Goal: Navigation & Orientation: Find specific page/section

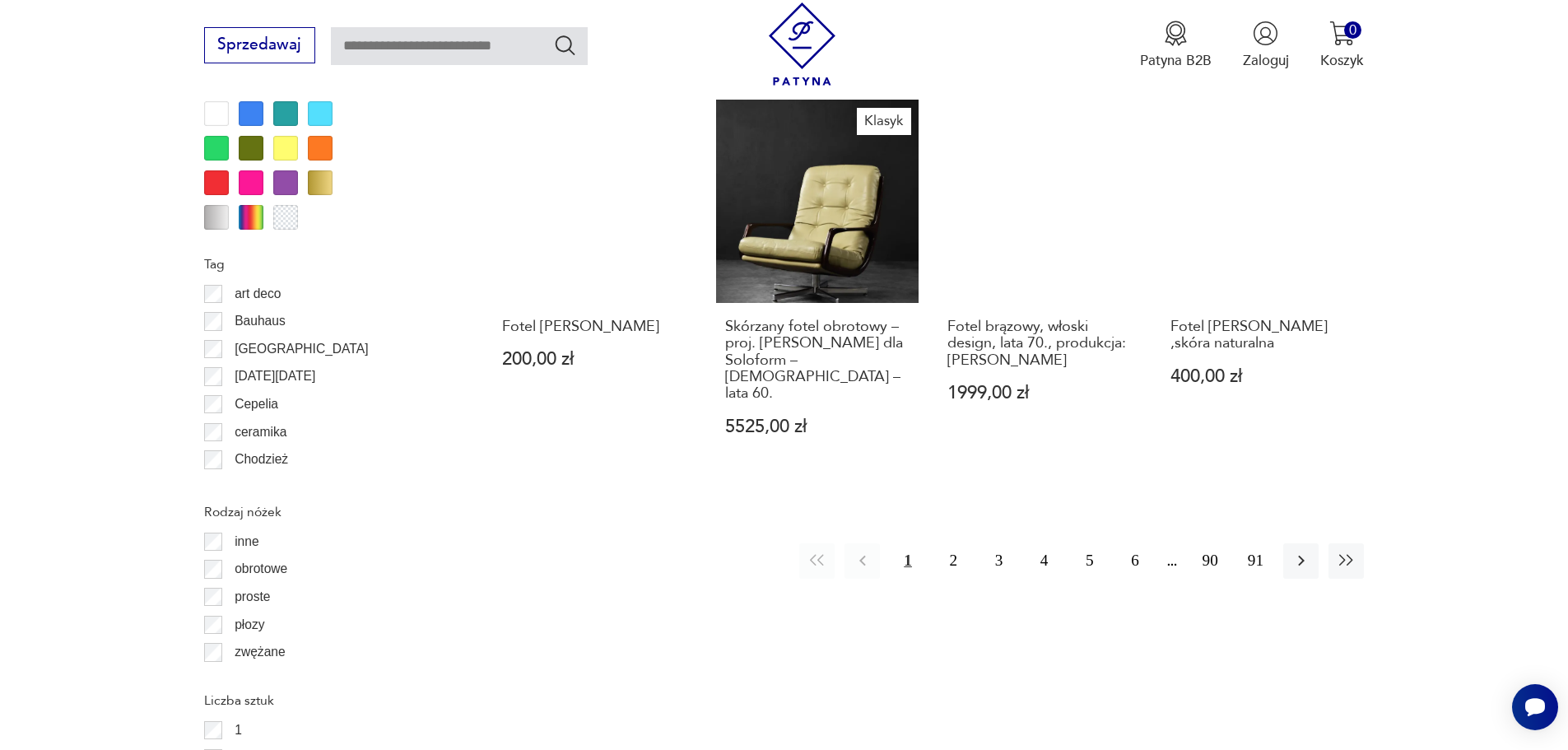
scroll to position [1865, 0]
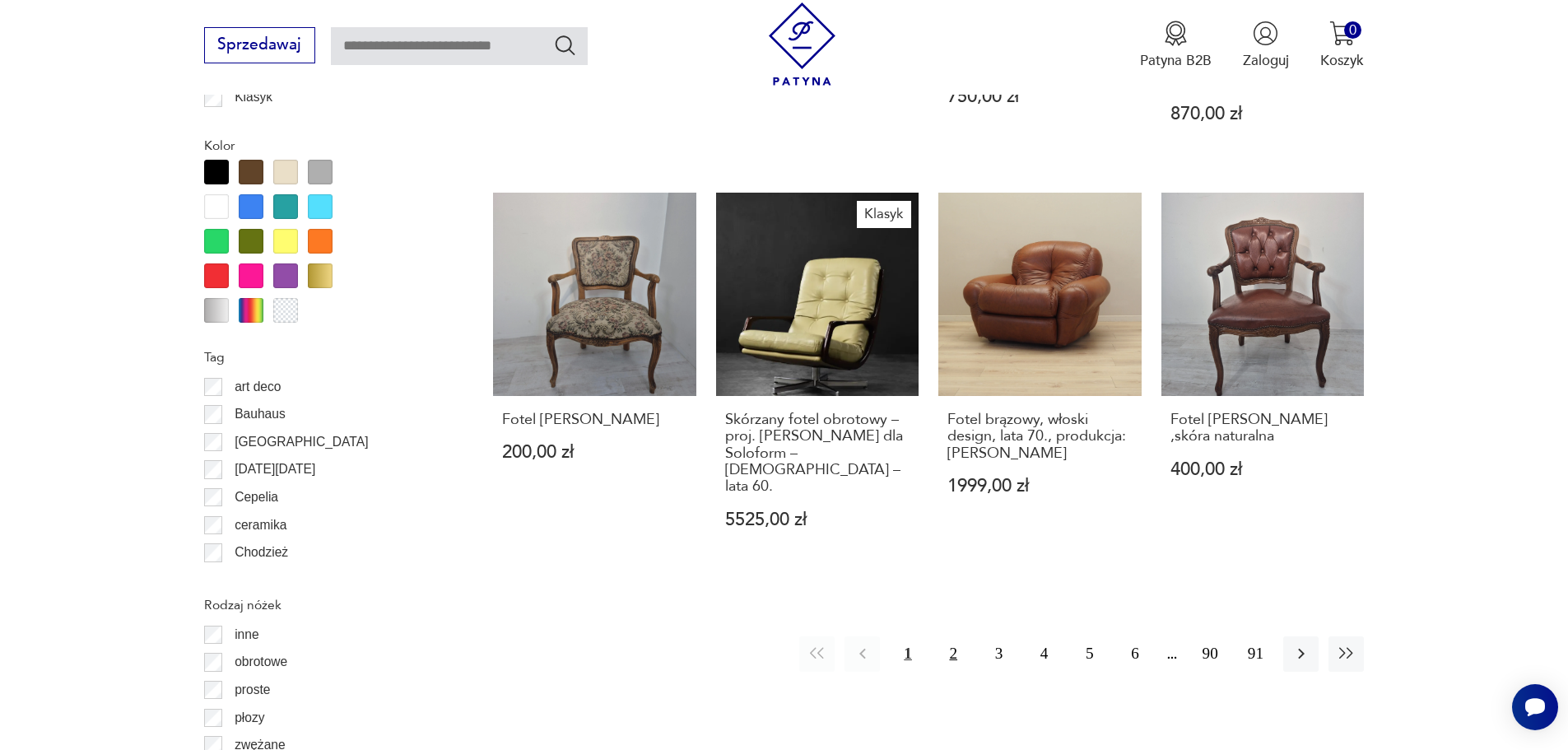
click at [952, 636] on button "2" at bounding box center [953, 654] width 35 height 35
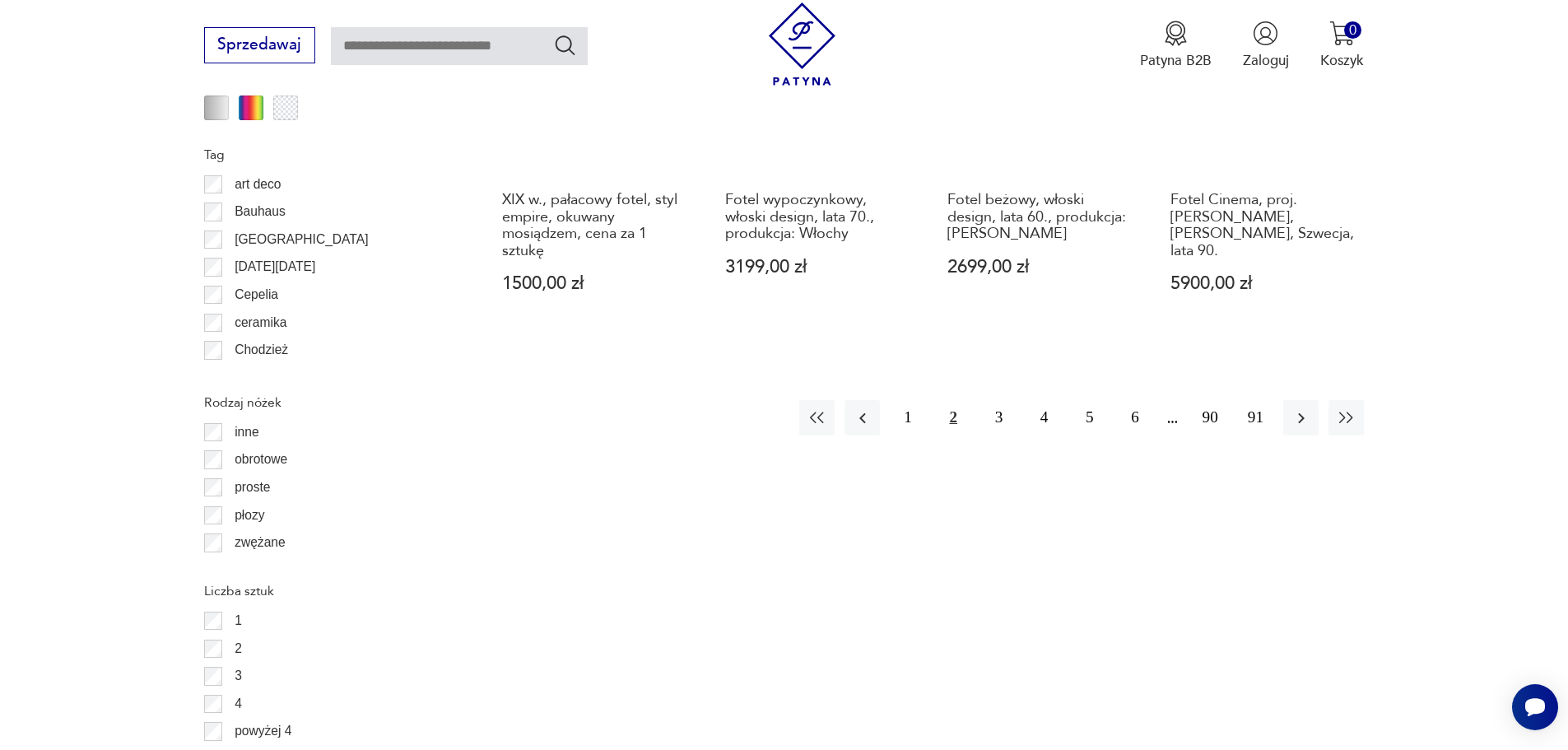
scroll to position [2030, 0]
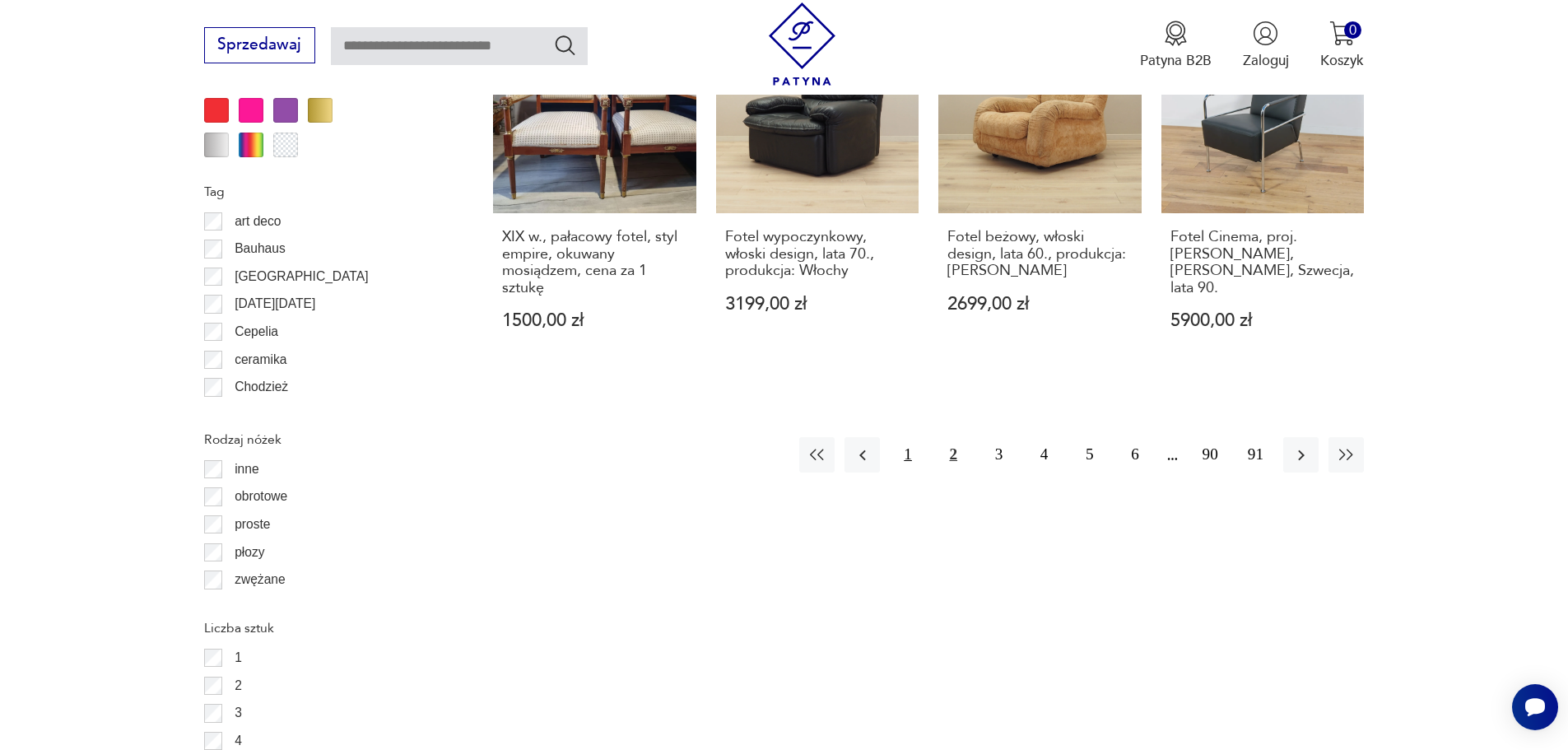
click at [913, 437] on button "1" at bounding box center [907, 455] width 35 height 35
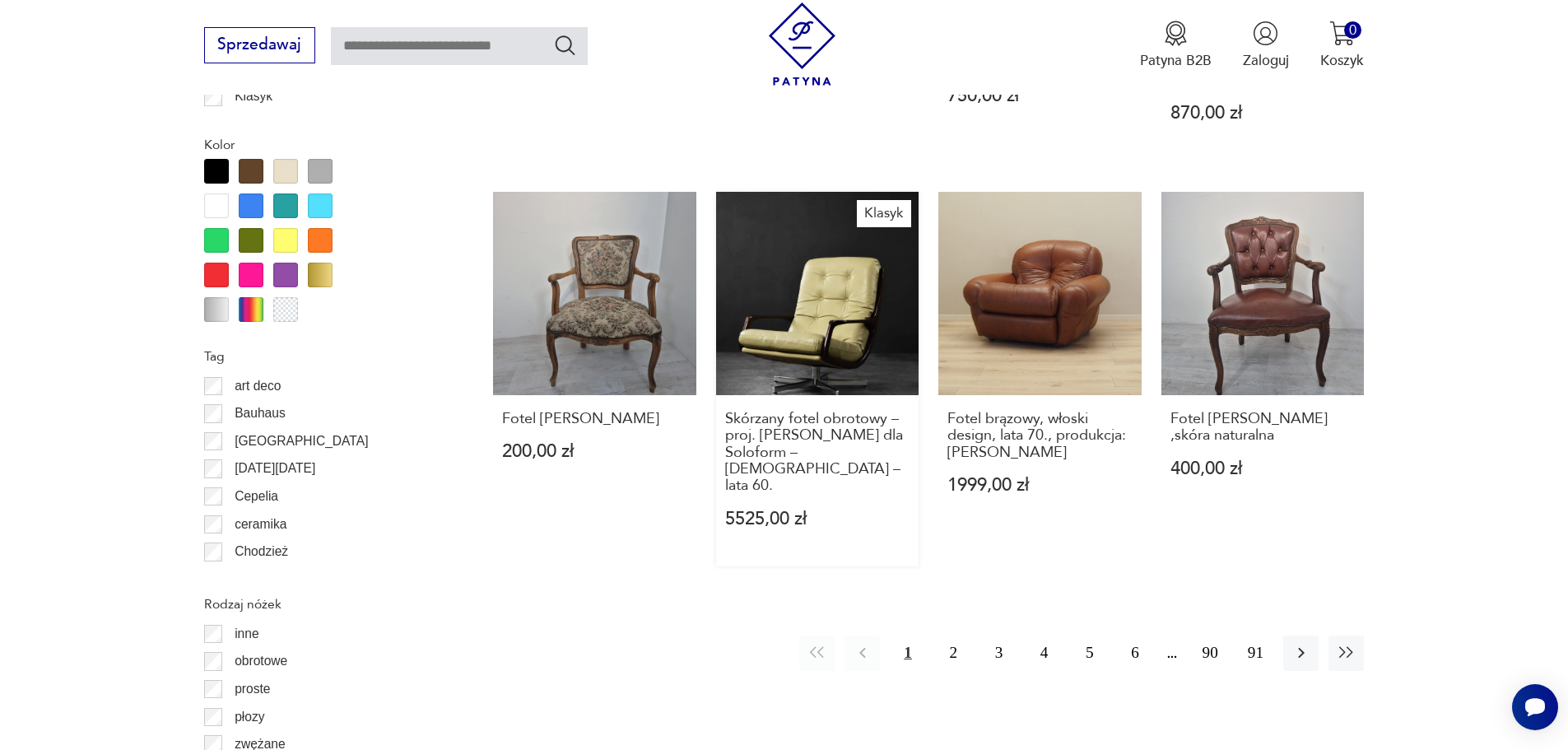
scroll to position [1783, 0]
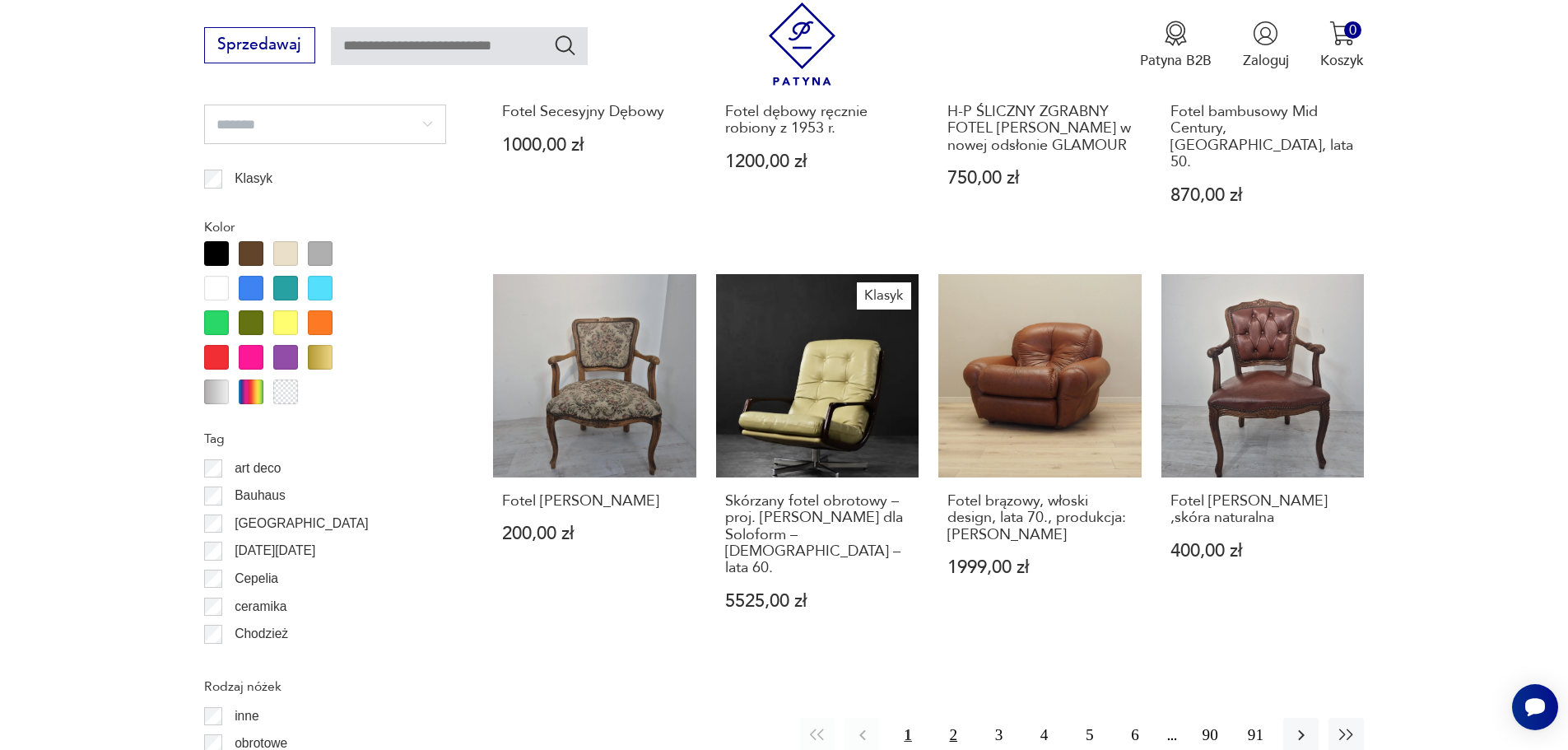
click at [953, 717] on button "2" at bounding box center [953, 735] width 35 height 35
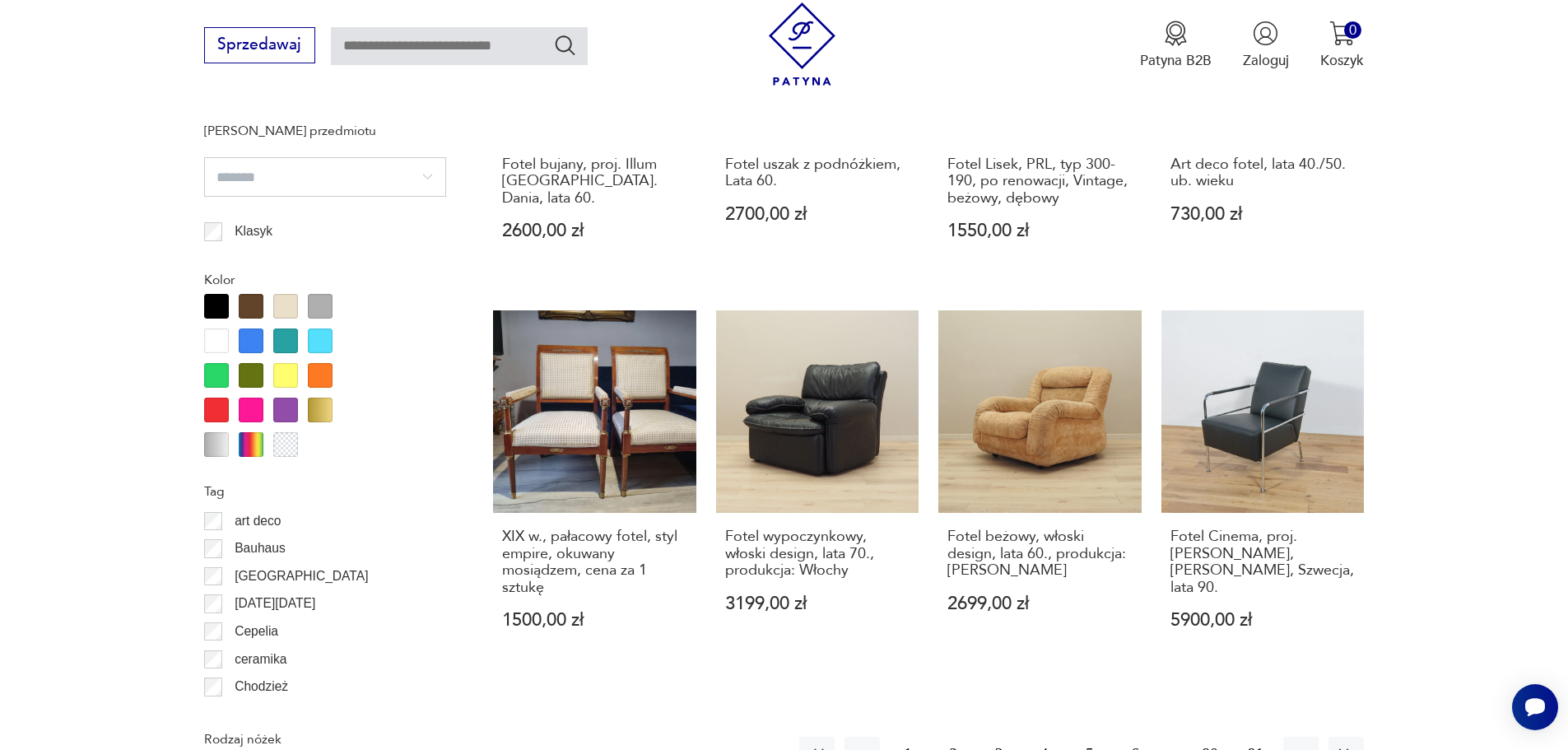
scroll to position [1783, 0]
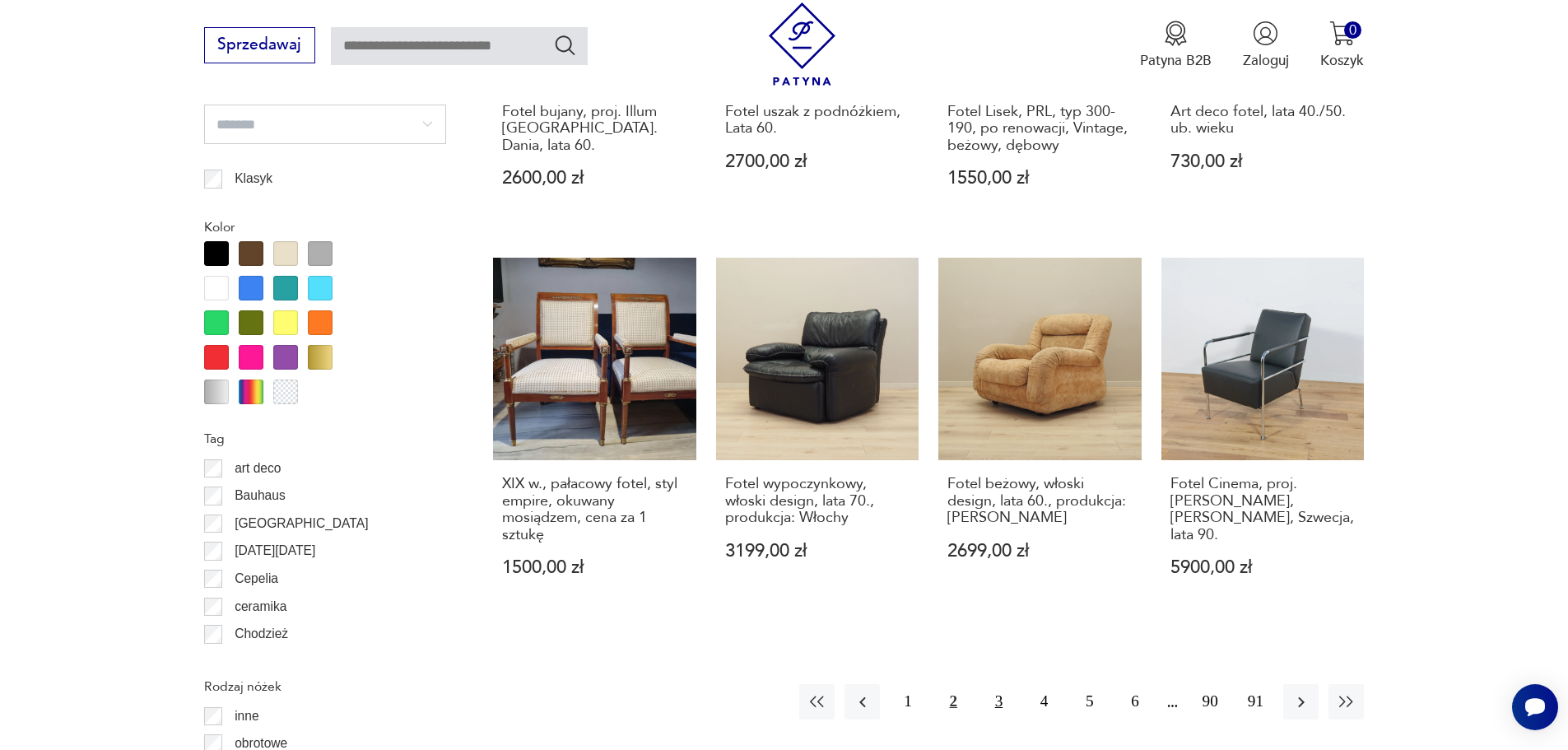
click at [995, 684] on button "3" at bounding box center [999, 702] width 35 height 35
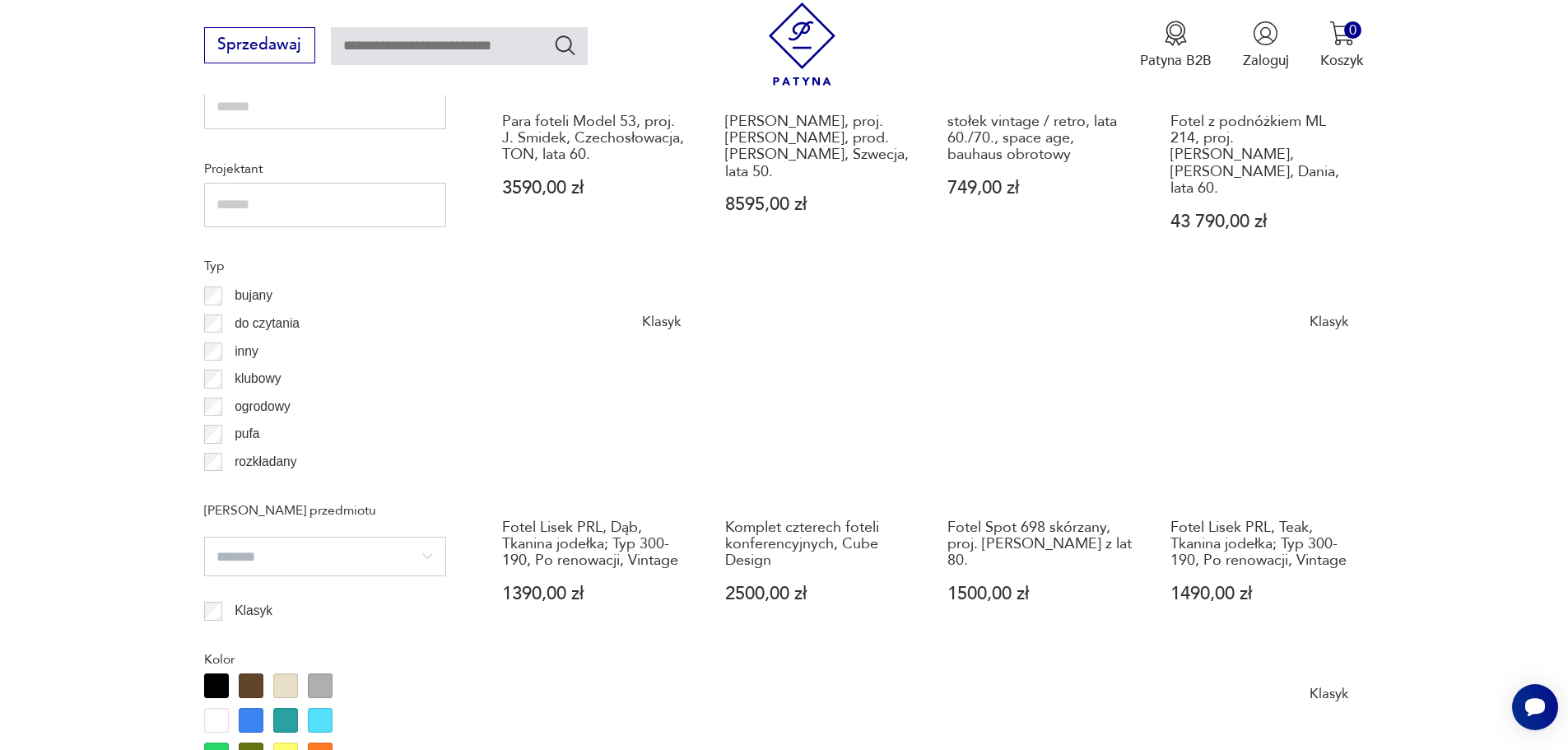
scroll to position [1701, 0]
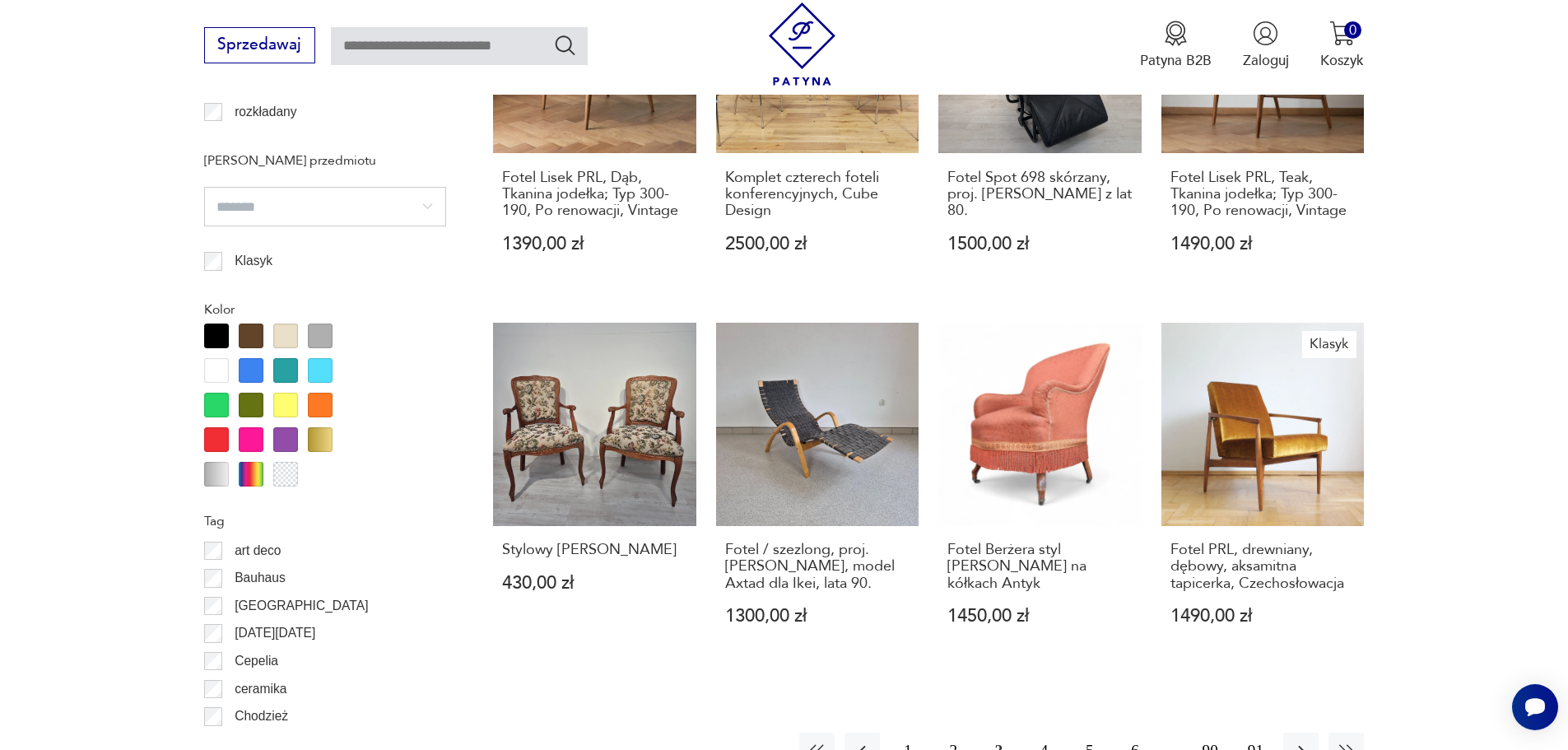
click at [1039, 734] on button "4" at bounding box center [1044, 750] width 35 height 35
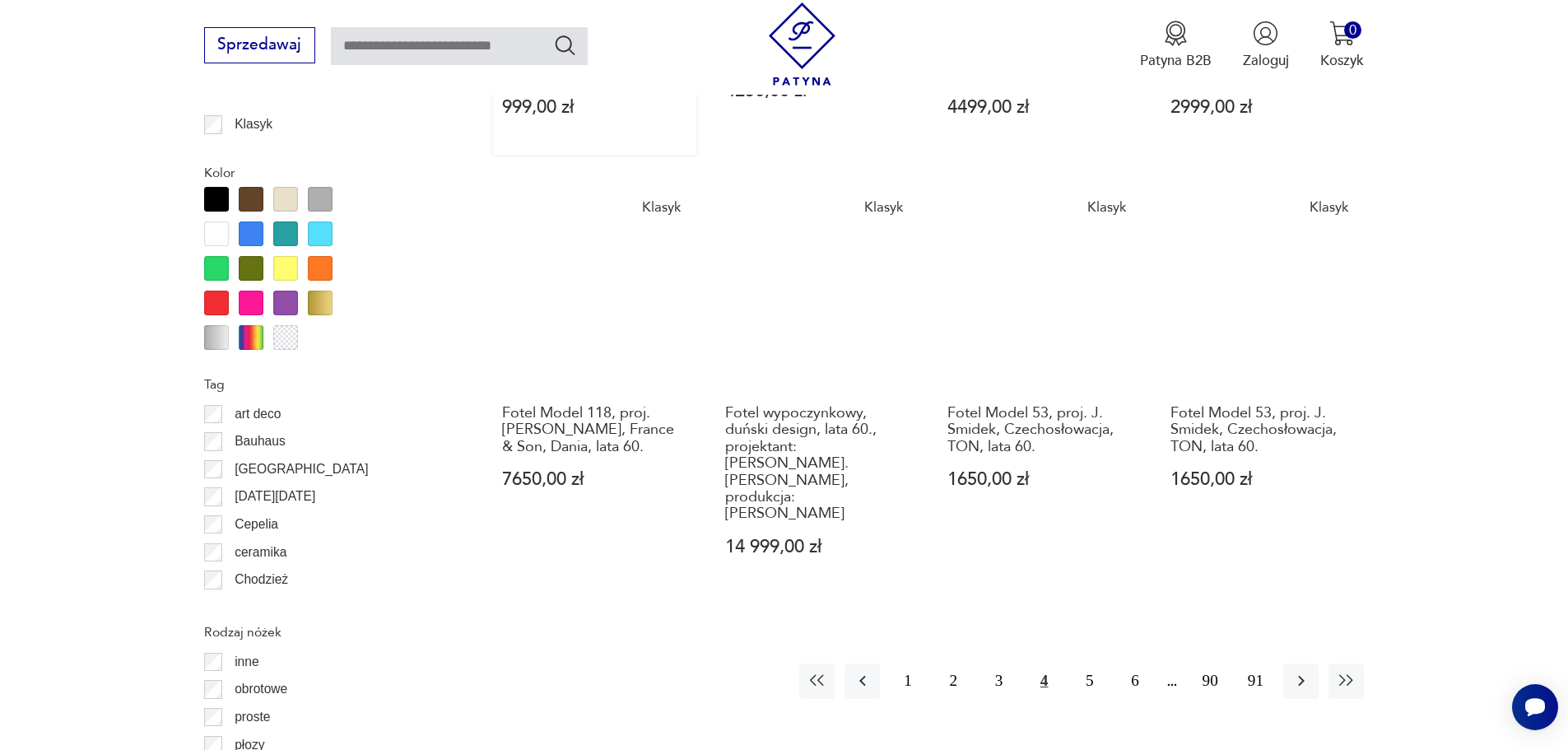
scroll to position [2194, 0]
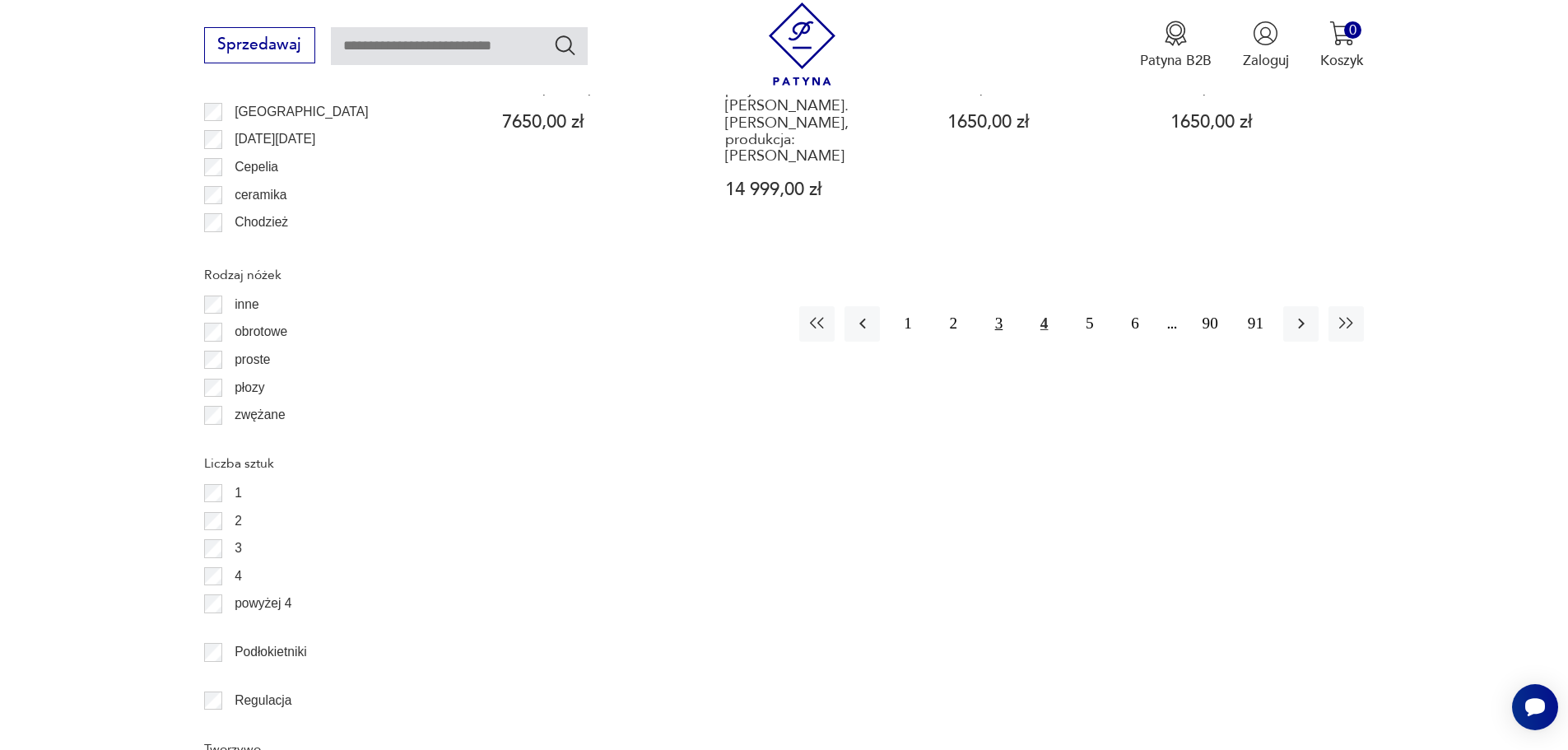
click at [996, 306] on button "3" at bounding box center [999, 324] width 35 height 35
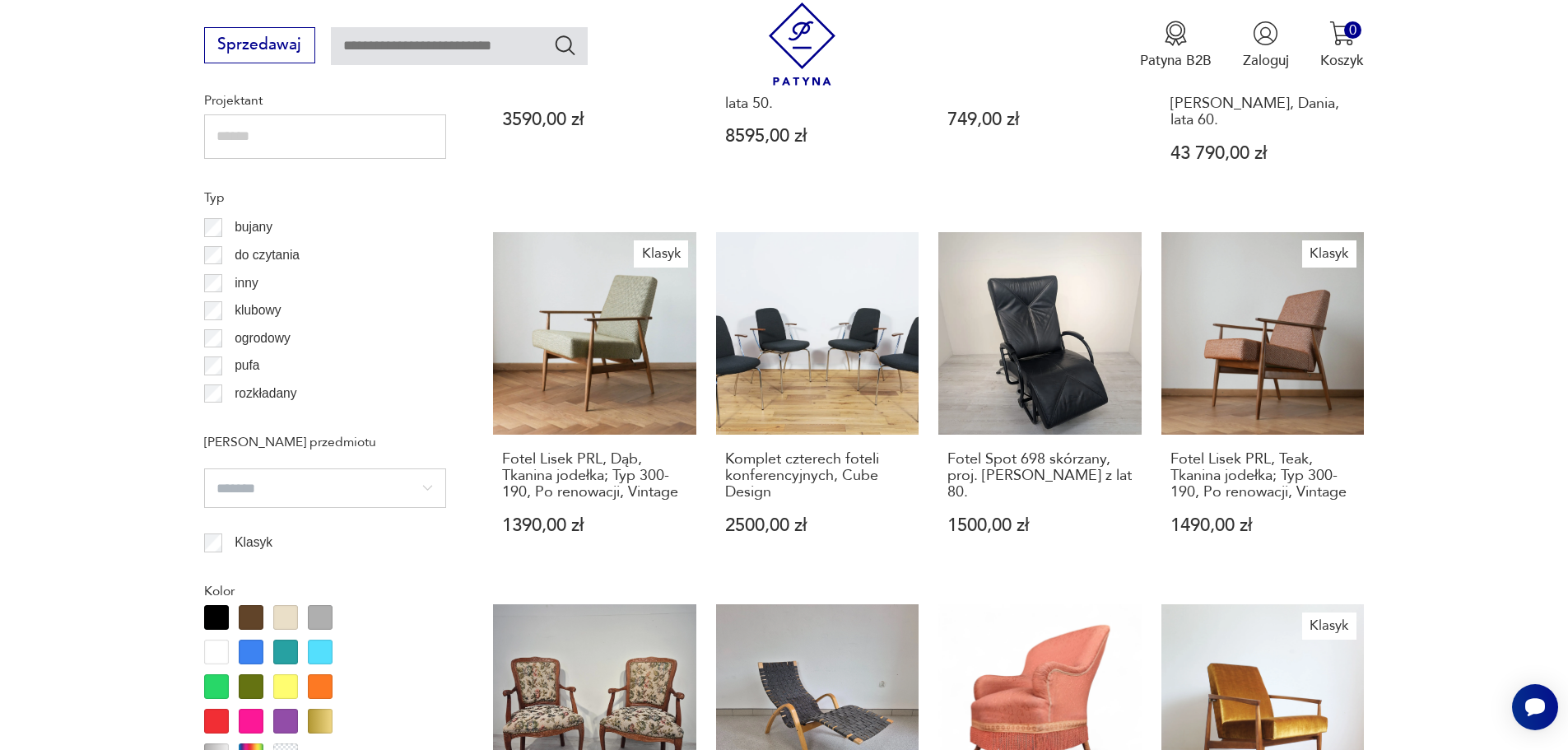
scroll to position [1783, 0]
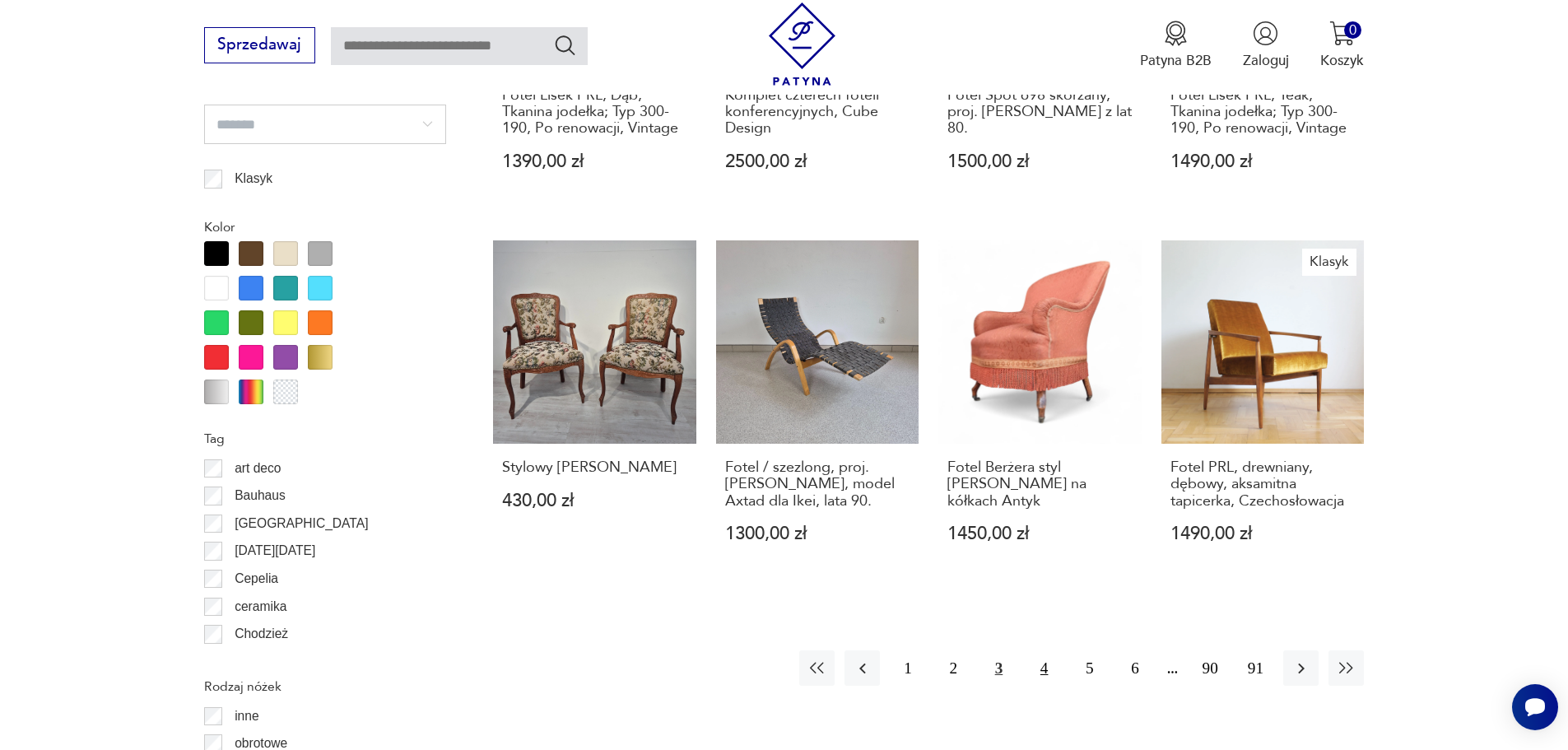
click at [1041, 651] on button "4" at bounding box center [1044, 668] width 35 height 35
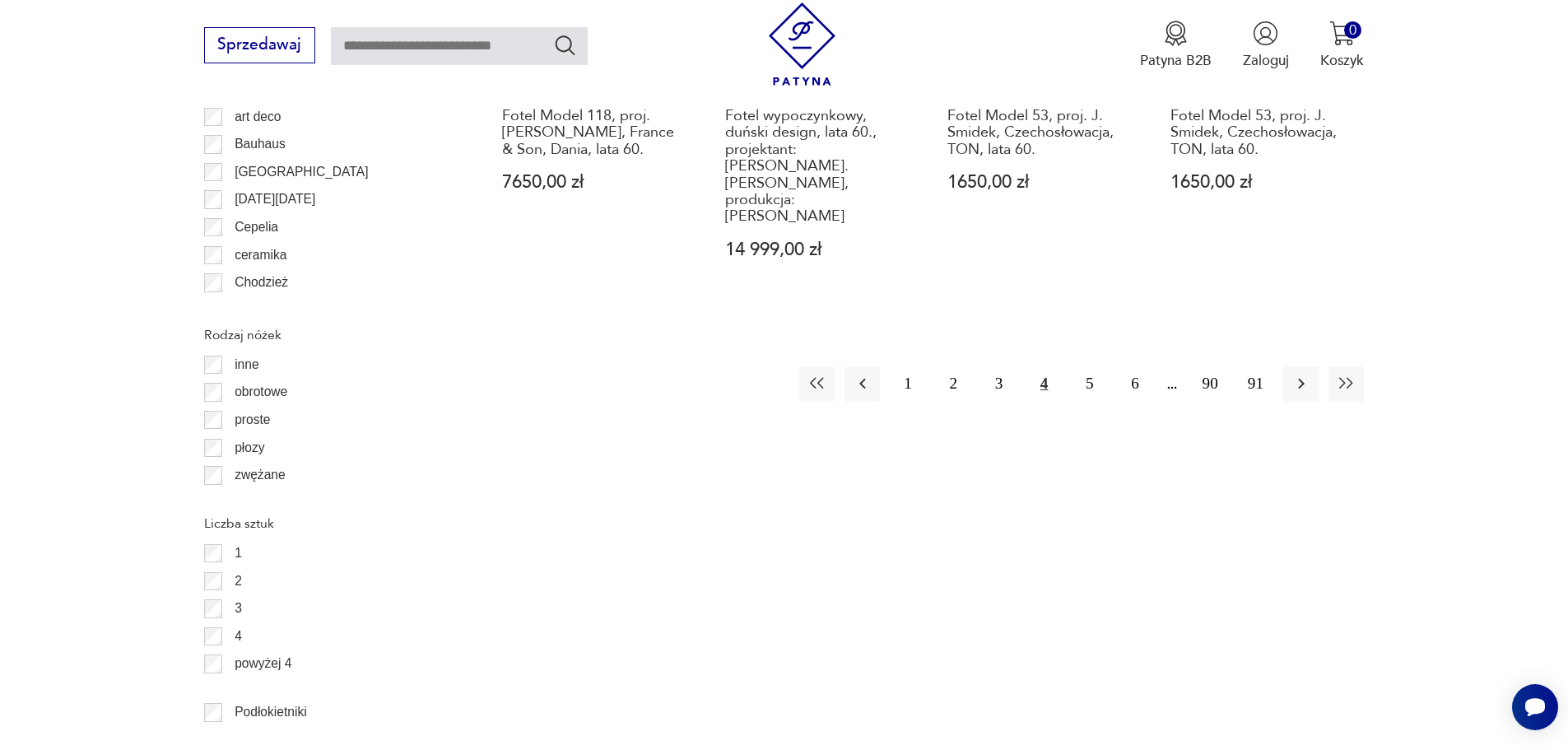
scroll to position [2112, 0]
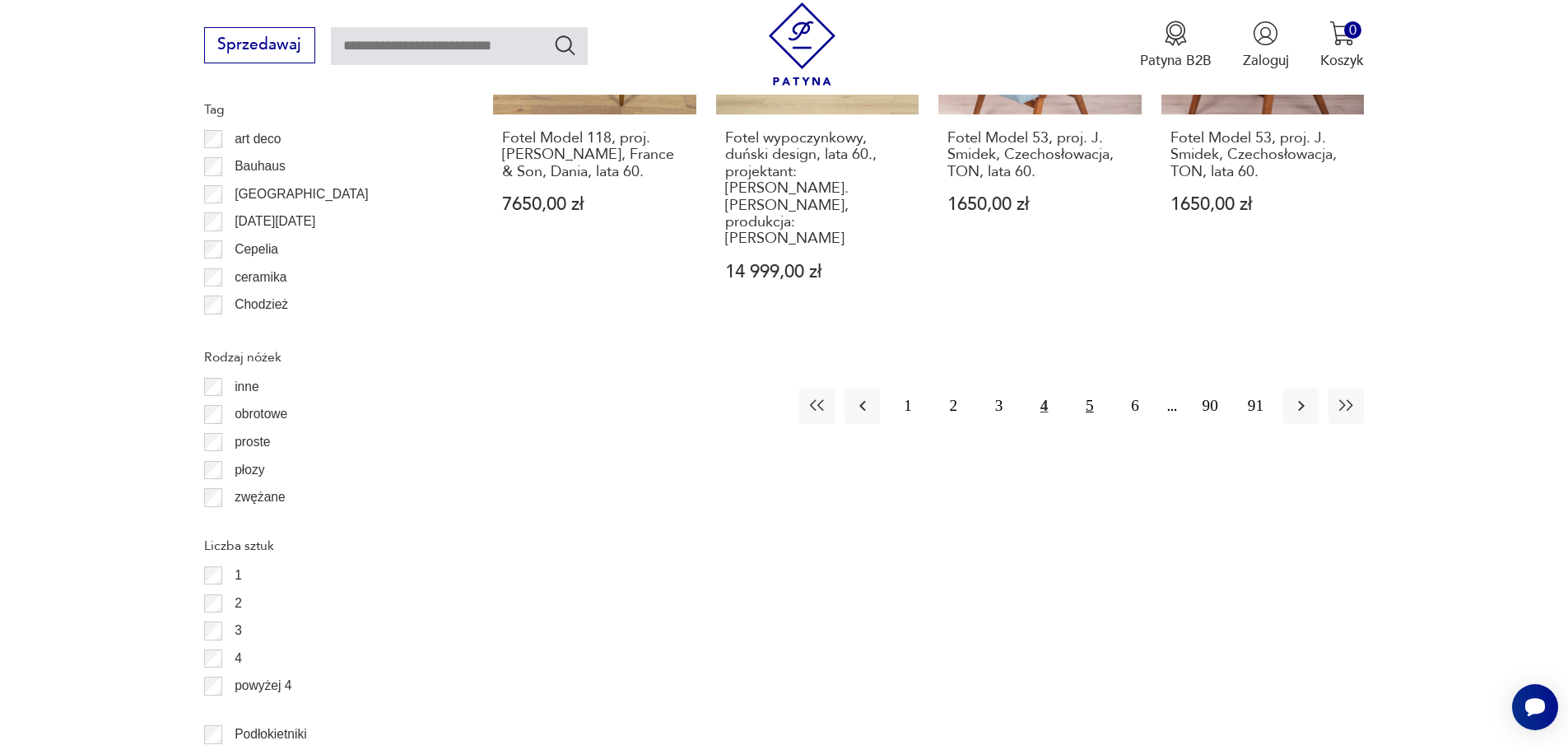
click at [1086, 389] on button "5" at bounding box center [1090, 406] width 35 height 35
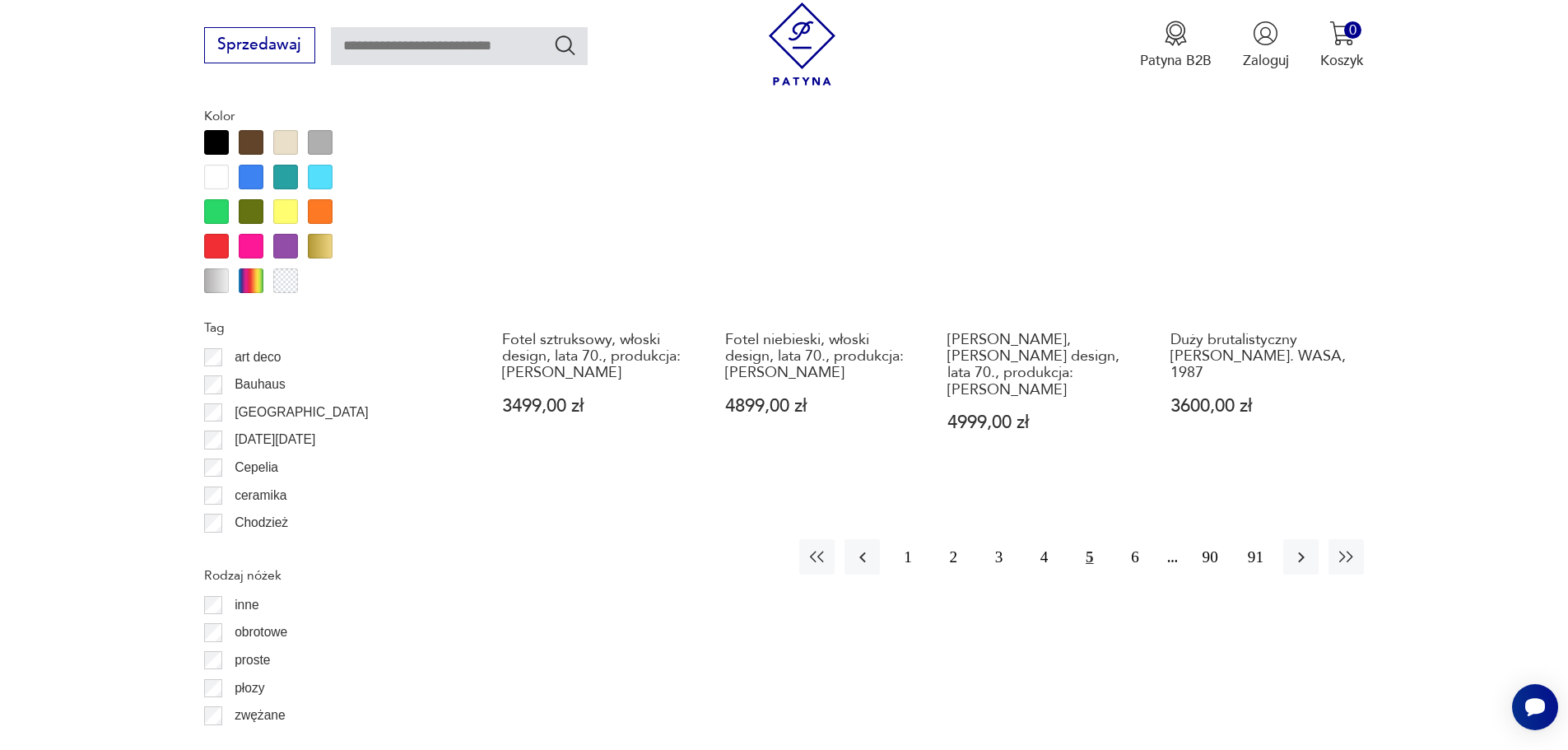
scroll to position [1865, 0]
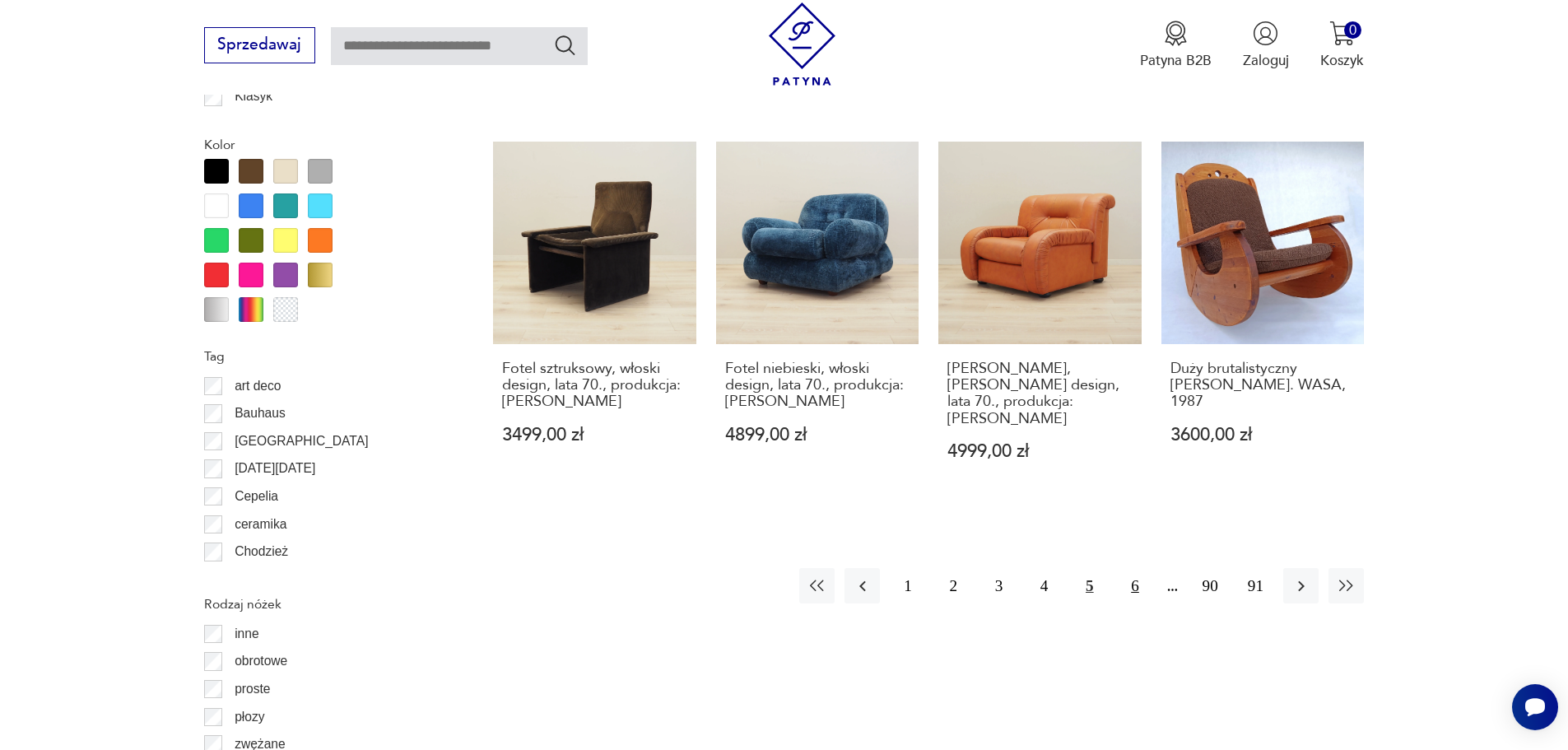
click at [1136, 568] on button "6" at bounding box center [1135, 585] width 35 height 35
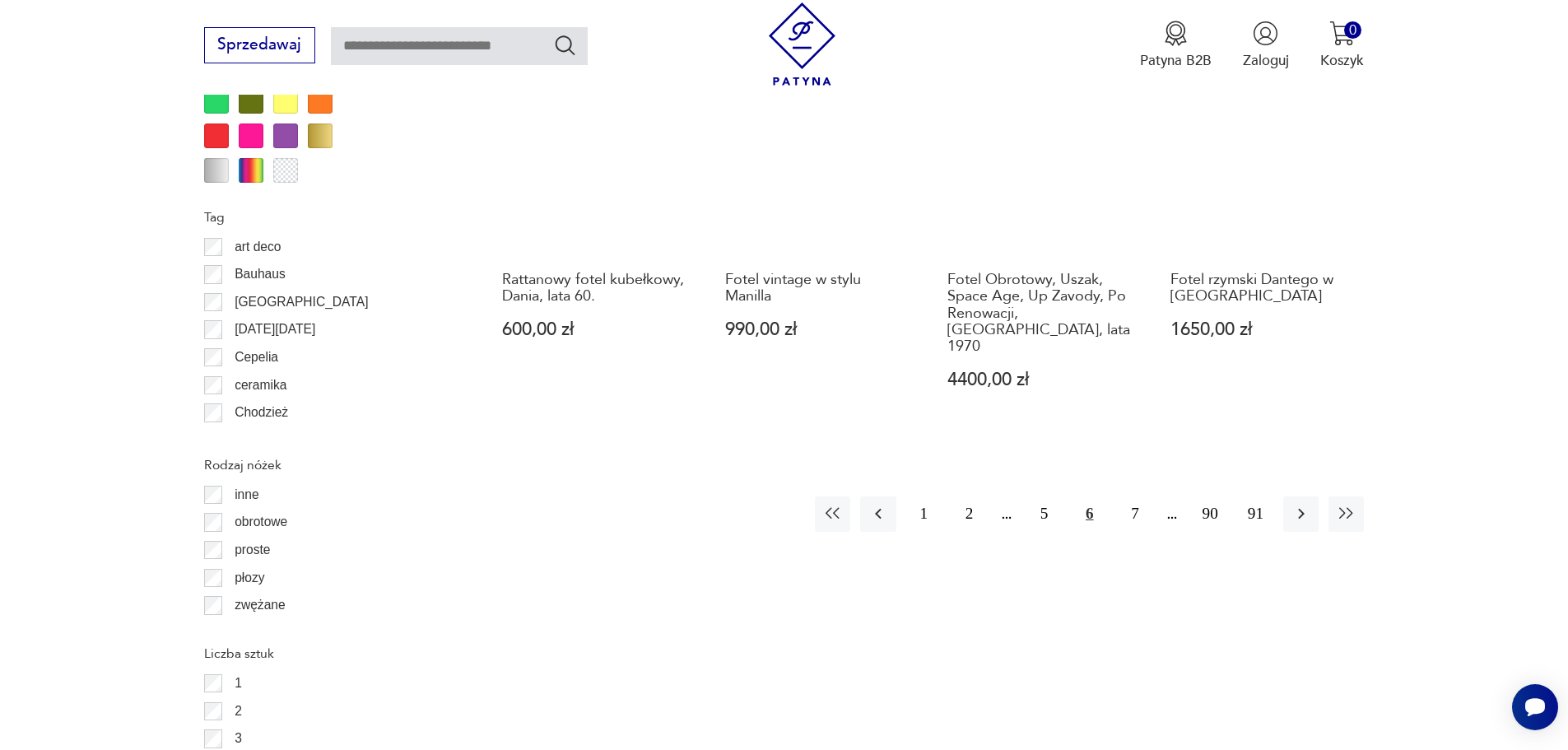
scroll to position [2030, 0]
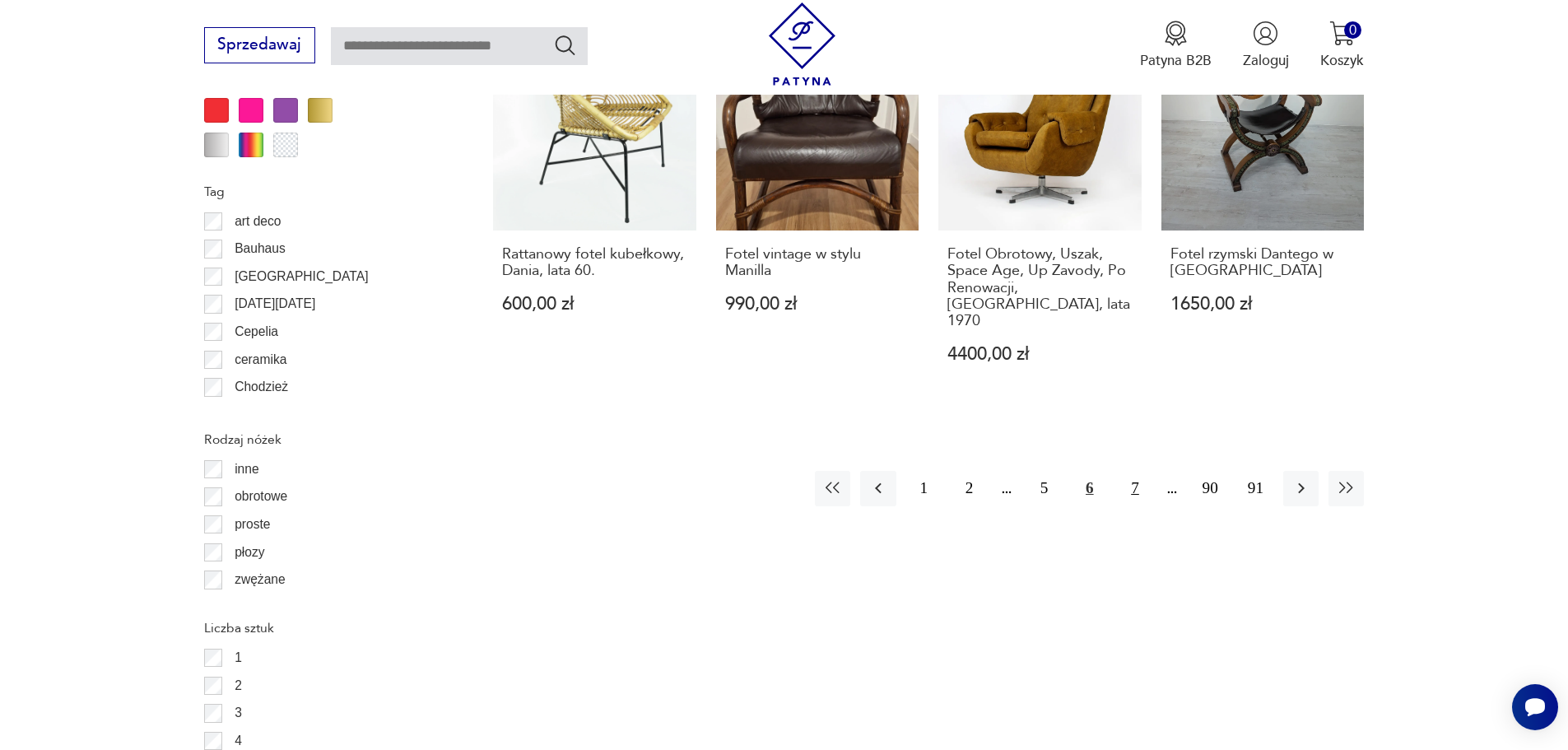
click at [1137, 471] on button "7" at bounding box center [1135, 488] width 35 height 35
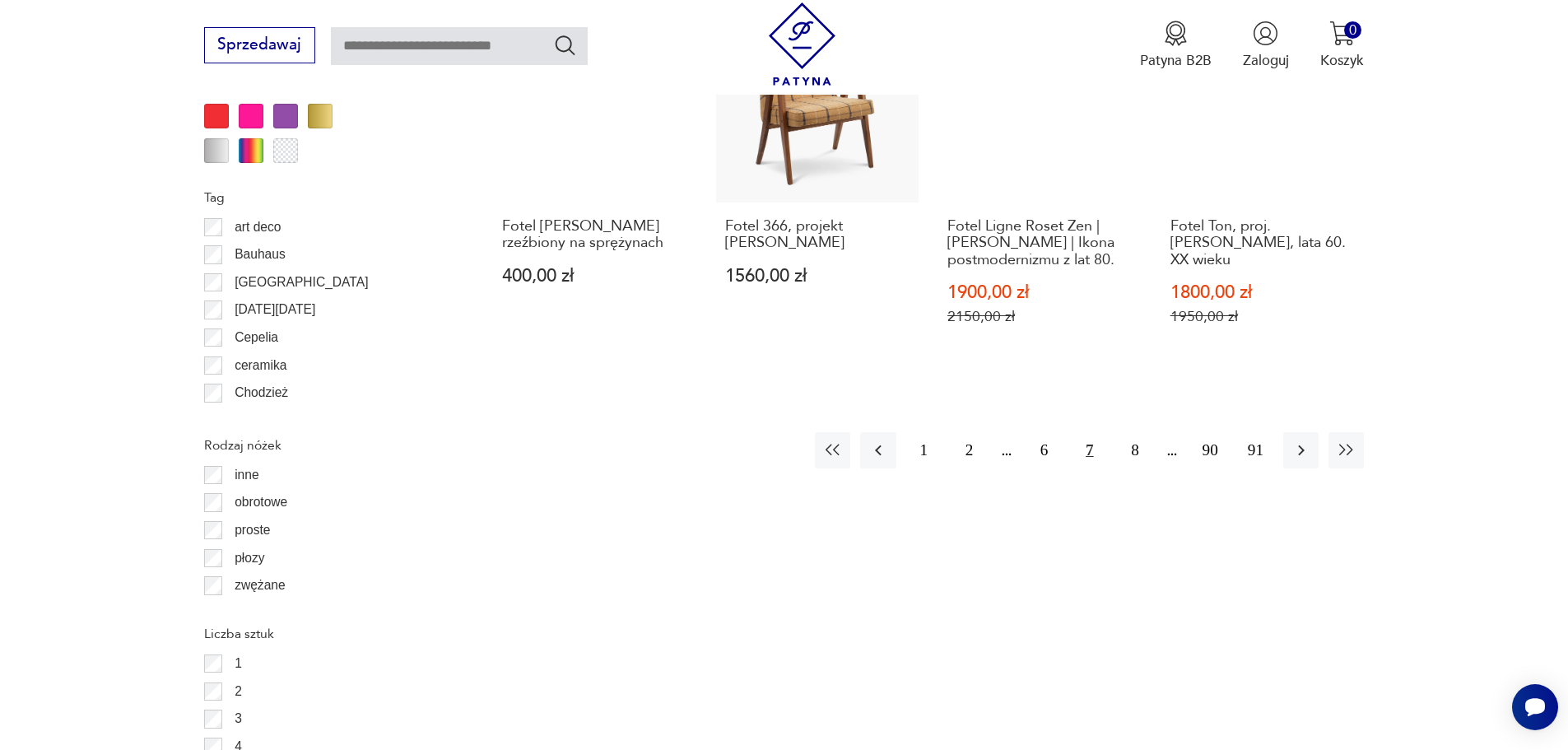
scroll to position [2030, 0]
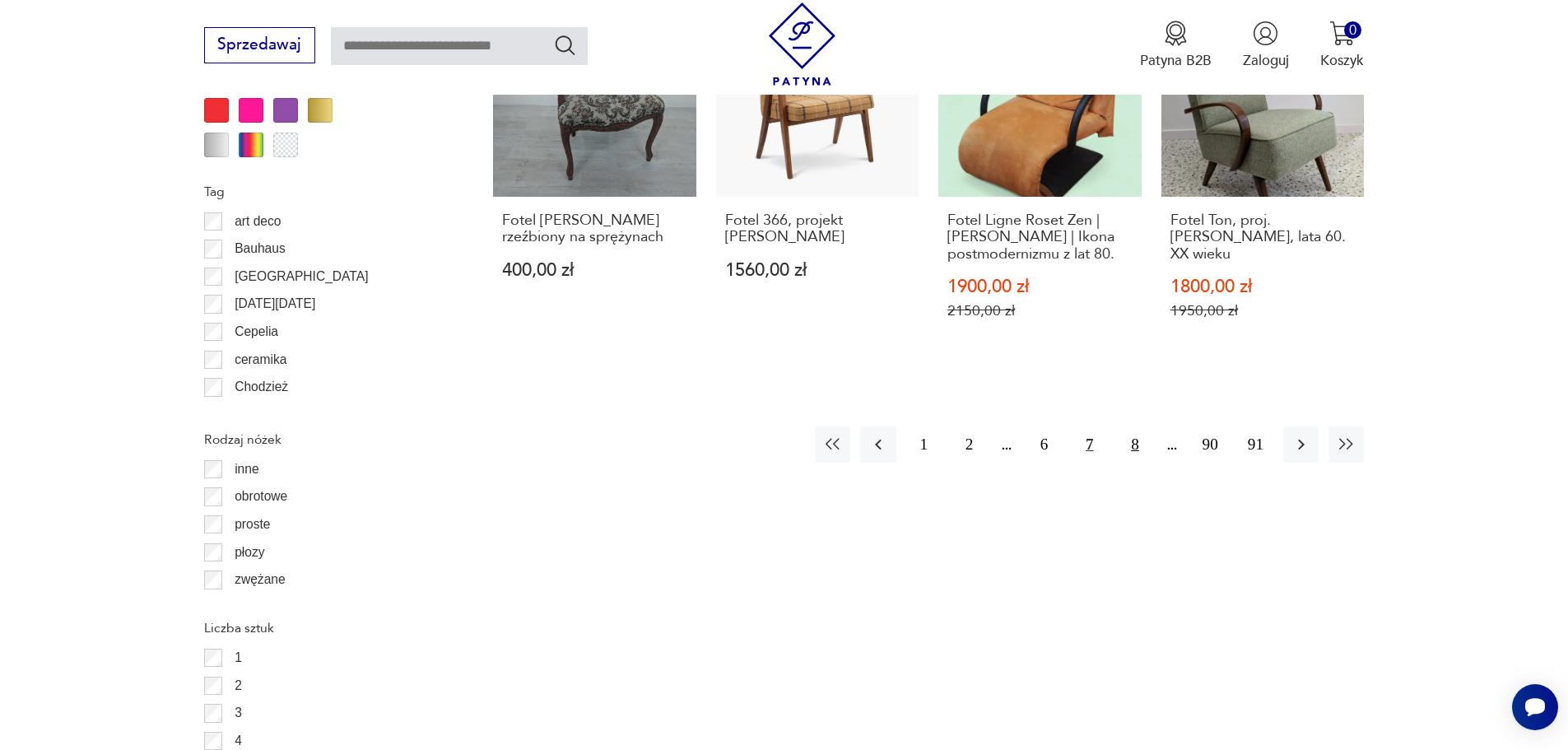
click at [1134, 426] on button "8" at bounding box center [1135, 444] width 35 height 35
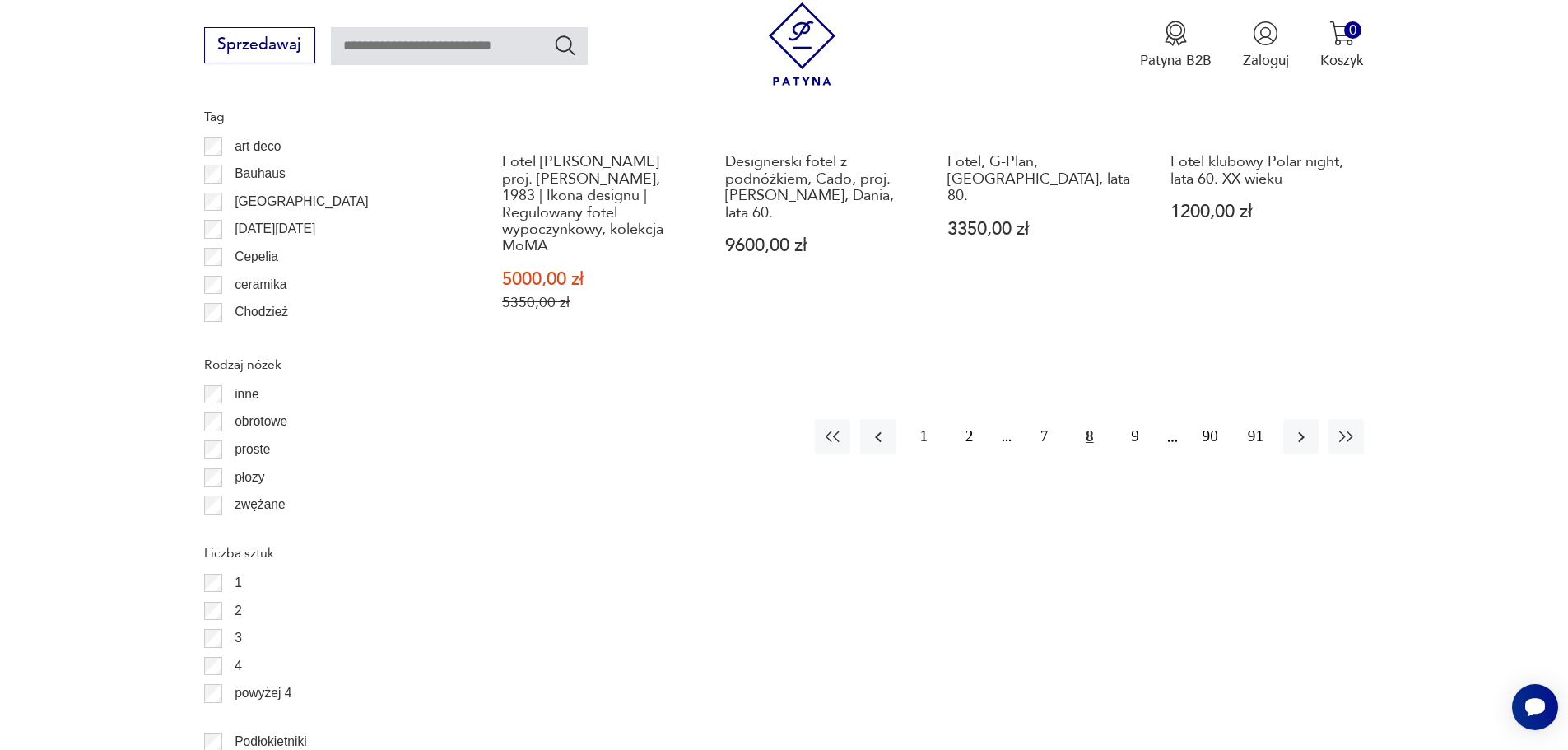
scroll to position [2112, 0]
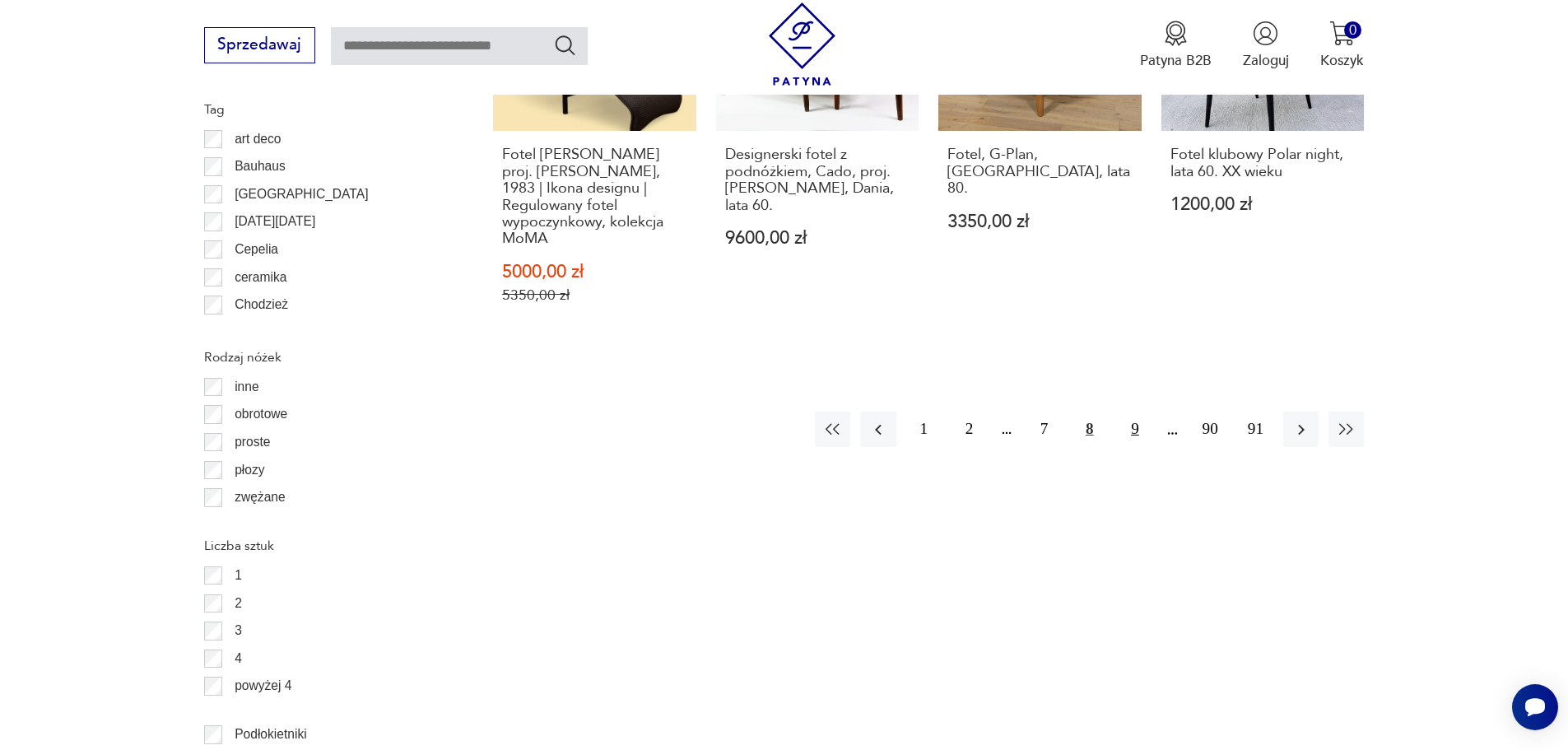
click at [1135, 427] on button "9" at bounding box center [1135, 429] width 35 height 35
